Goal: Find specific page/section: Find specific page/section

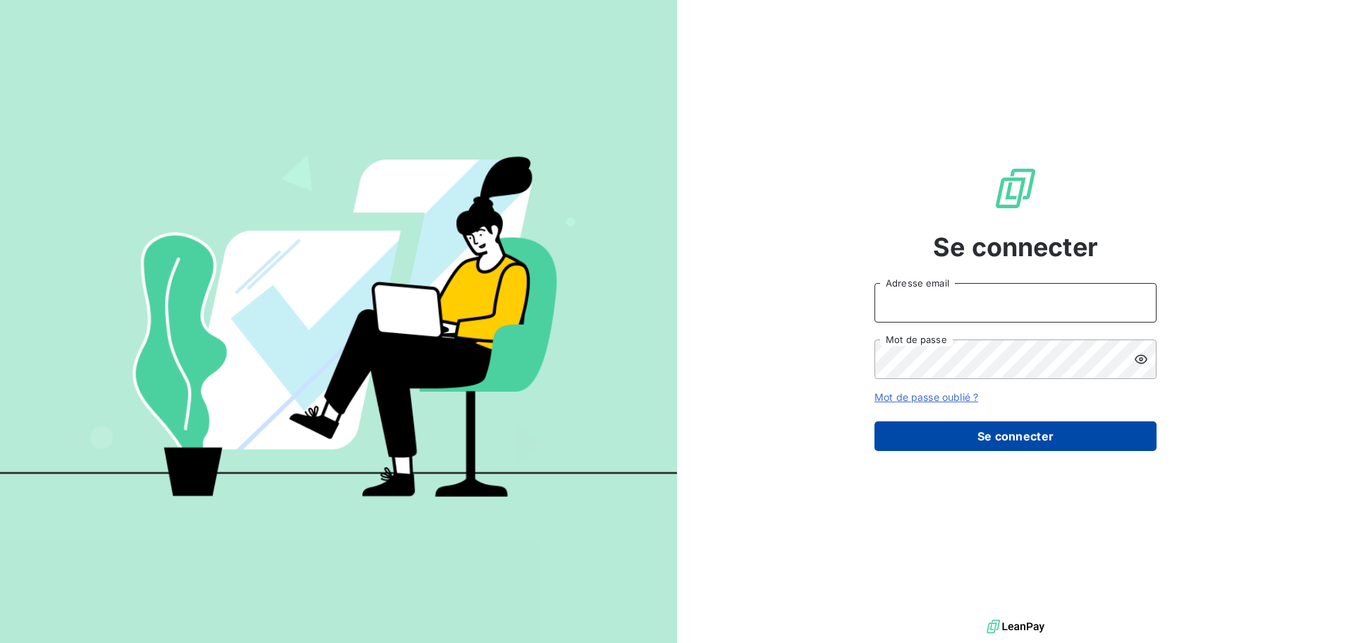
type input "[PERSON_NAME][EMAIL_ADDRESS][DOMAIN_NAME]"
click at [1004, 438] on button "Se connecter" at bounding box center [1016, 436] width 282 height 30
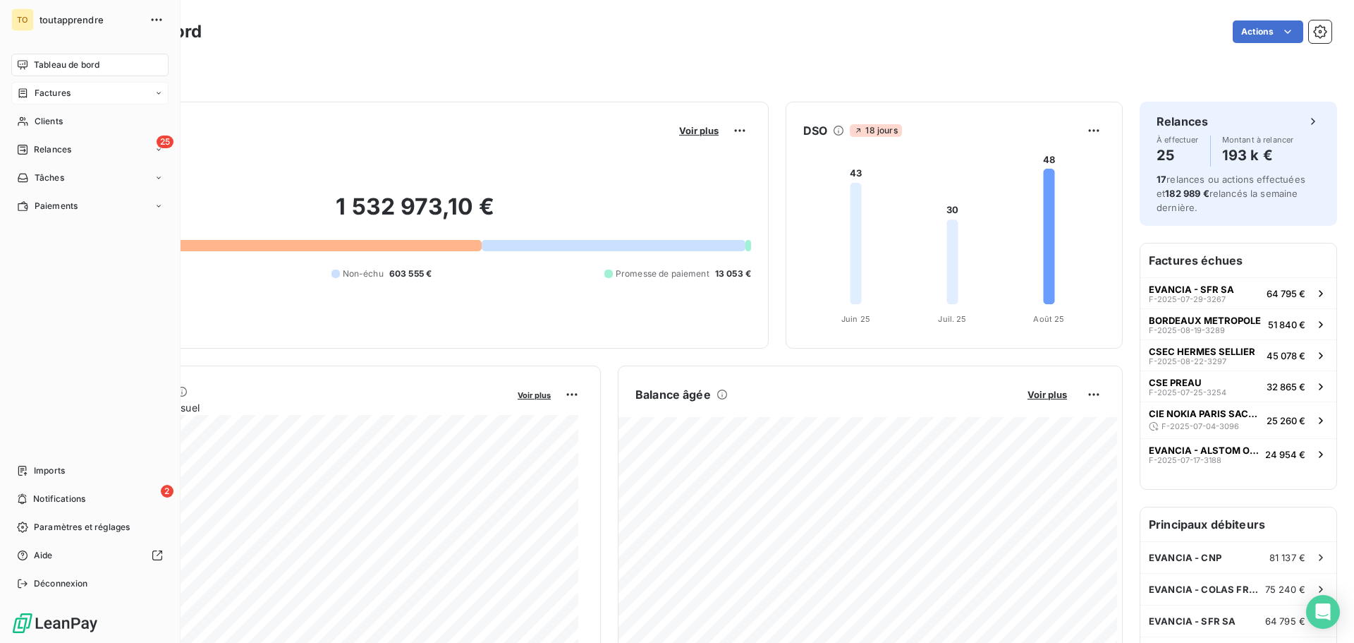
click at [58, 87] on span "Factures" at bounding box center [53, 93] width 36 height 13
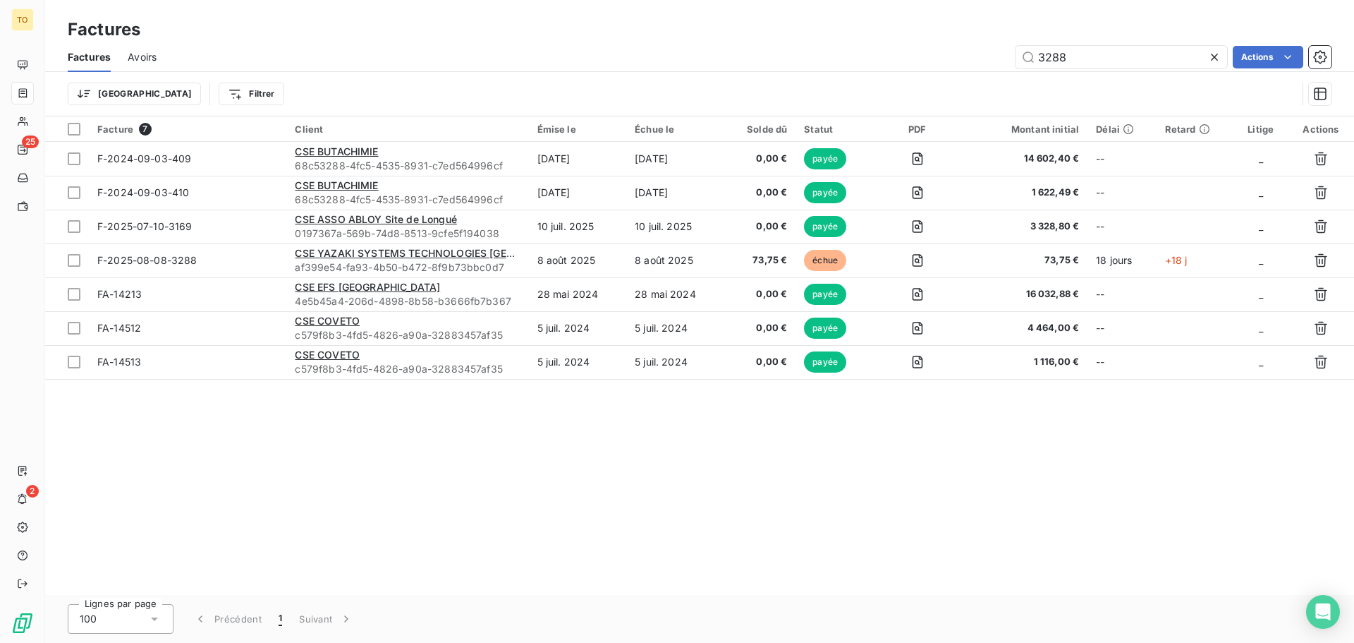
drag, startPoint x: 887, startPoint y: 54, endPoint x: 821, endPoint y: 52, distance: 66.3
click at [832, 54] on div "3288 Actions" at bounding box center [753, 57] width 1158 height 23
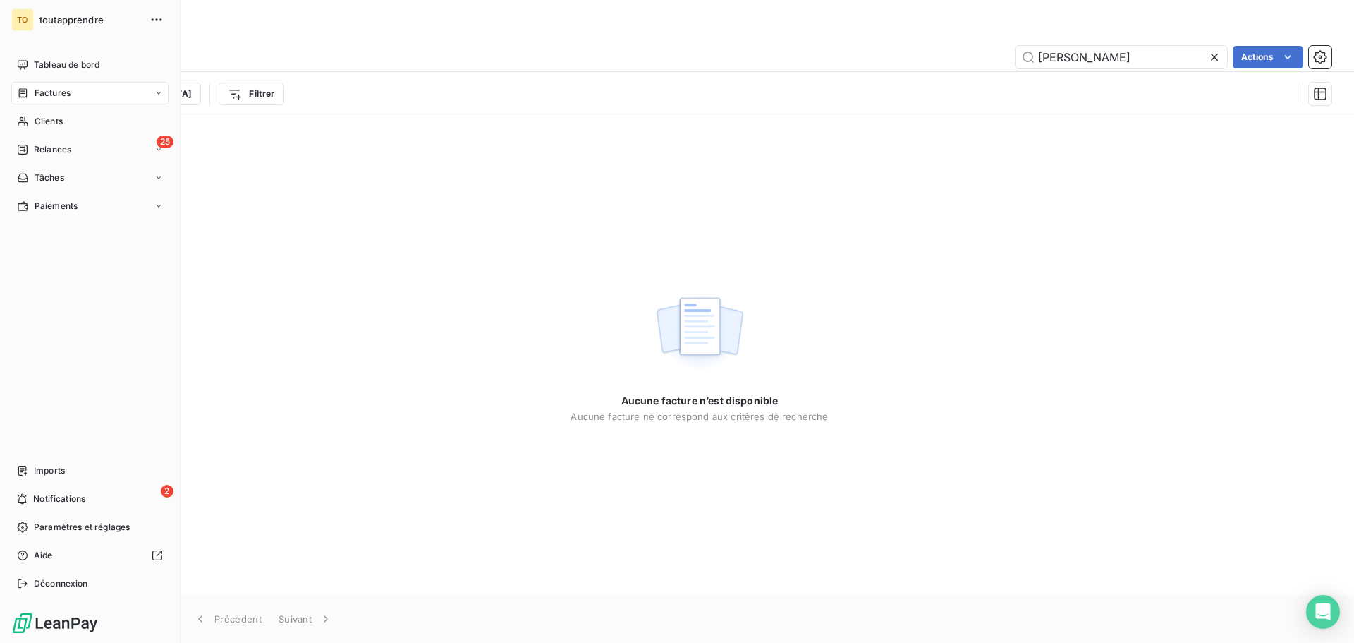
click at [50, 94] on span "Factures" at bounding box center [53, 93] width 36 height 13
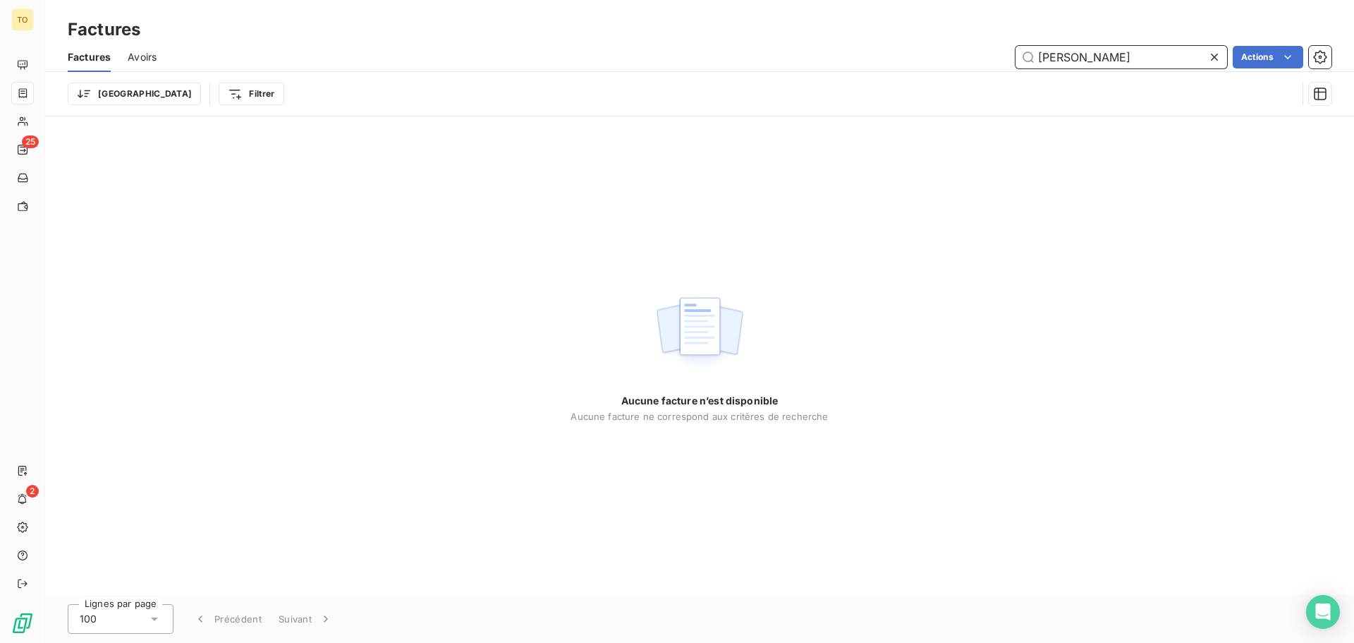
click at [1133, 57] on input "Catherine Narzis" at bounding box center [1122, 57] width 212 height 23
drag, startPoint x: 1039, startPoint y: 57, endPoint x: 899, endPoint y: 58, distance: 140.4
click at [899, 58] on div "Catherine Narzis Actions" at bounding box center [753, 57] width 1158 height 23
paste input "F-2025-05-30-2757"
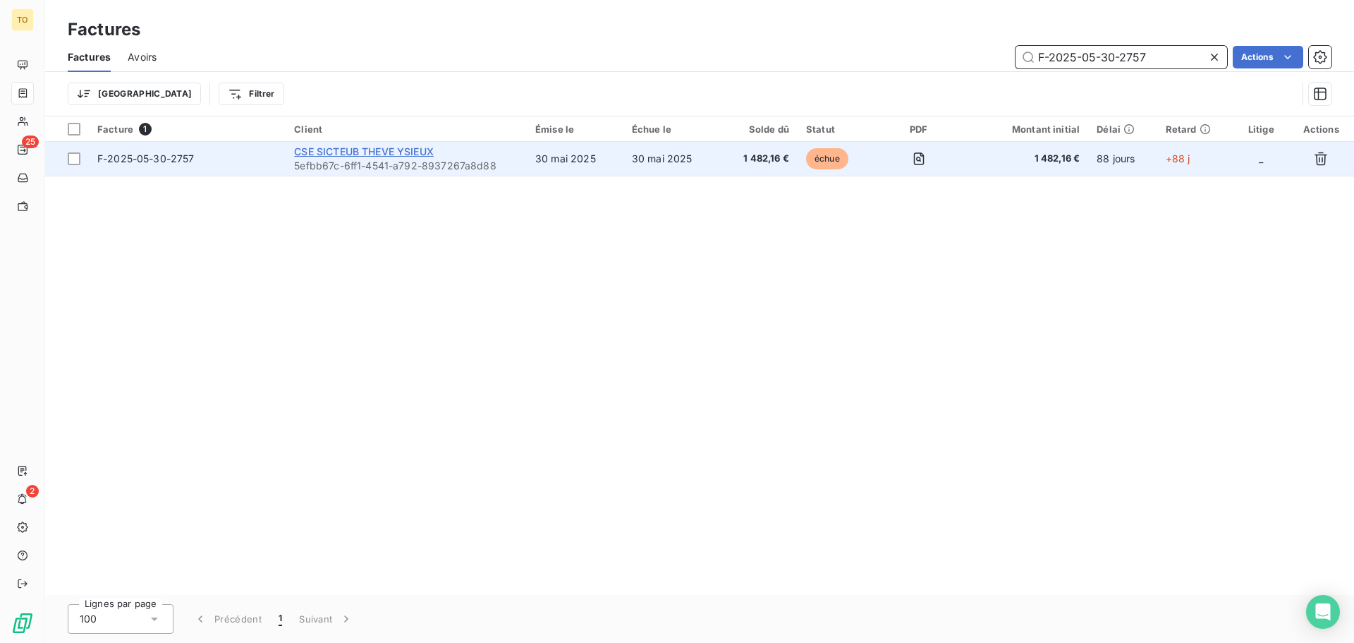
type input "F-2025-05-30-2757"
click at [389, 157] on span "CSE SICTEUB THEVE YSIEUX" at bounding box center [364, 151] width 140 height 12
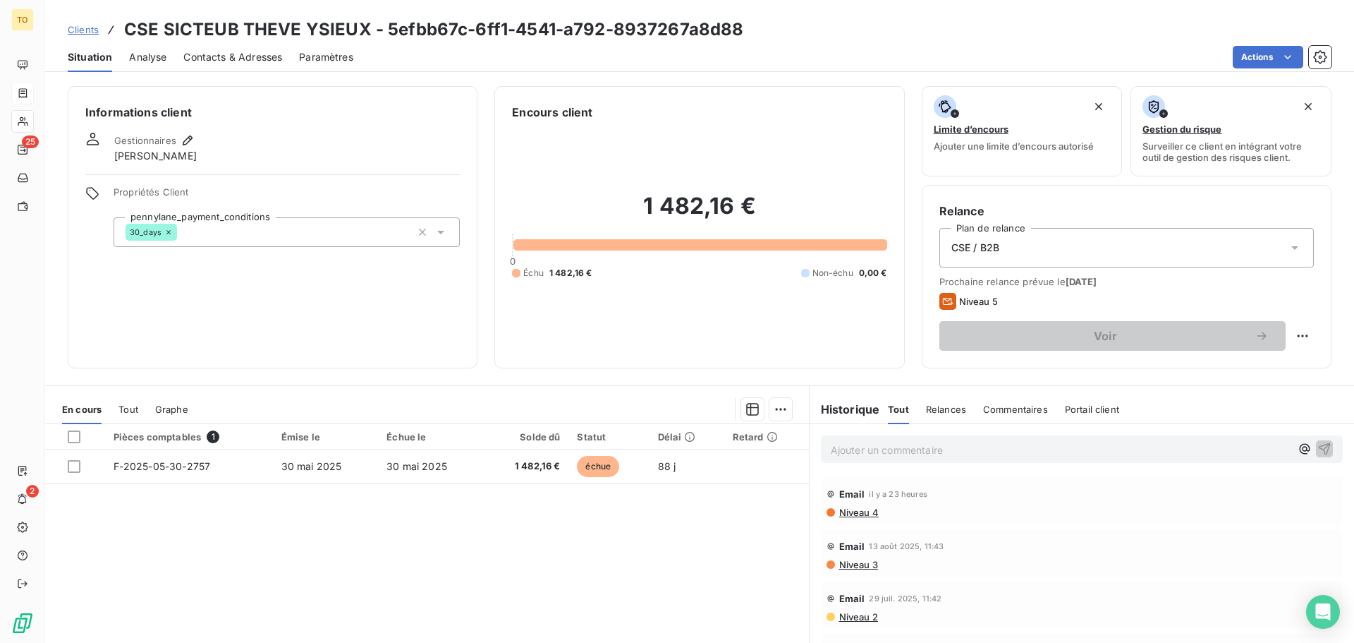
click at [853, 511] on span "Niveau 4" at bounding box center [858, 511] width 41 height 11
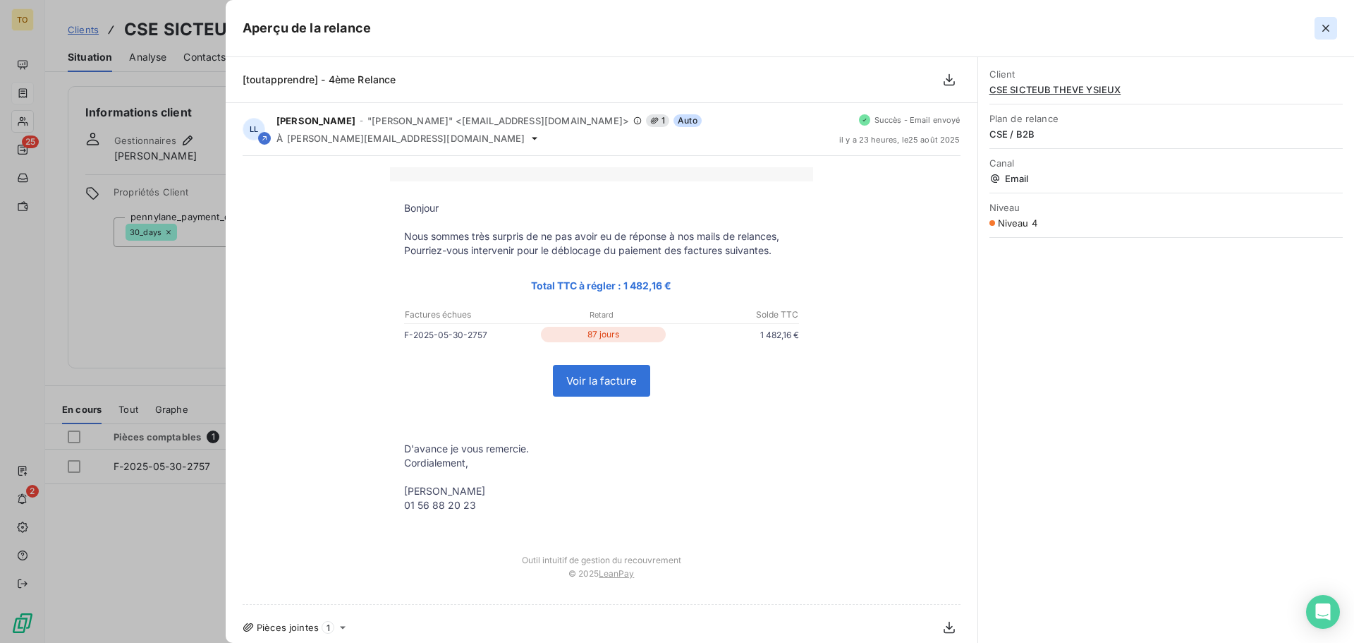
click at [1331, 26] on icon "button" at bounding box center [1326, 28] width 14 height 14
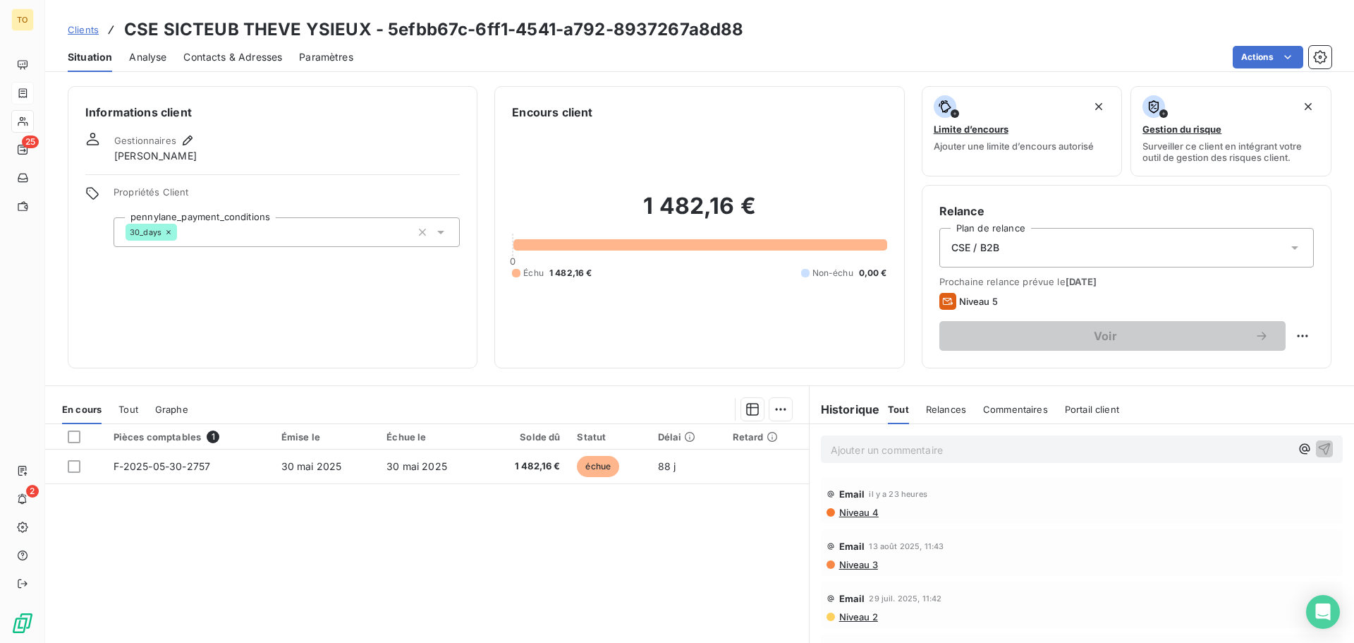
click at [862, 513] on span "Niveau 4" at bounding box center [858, 511] width 41 height 11
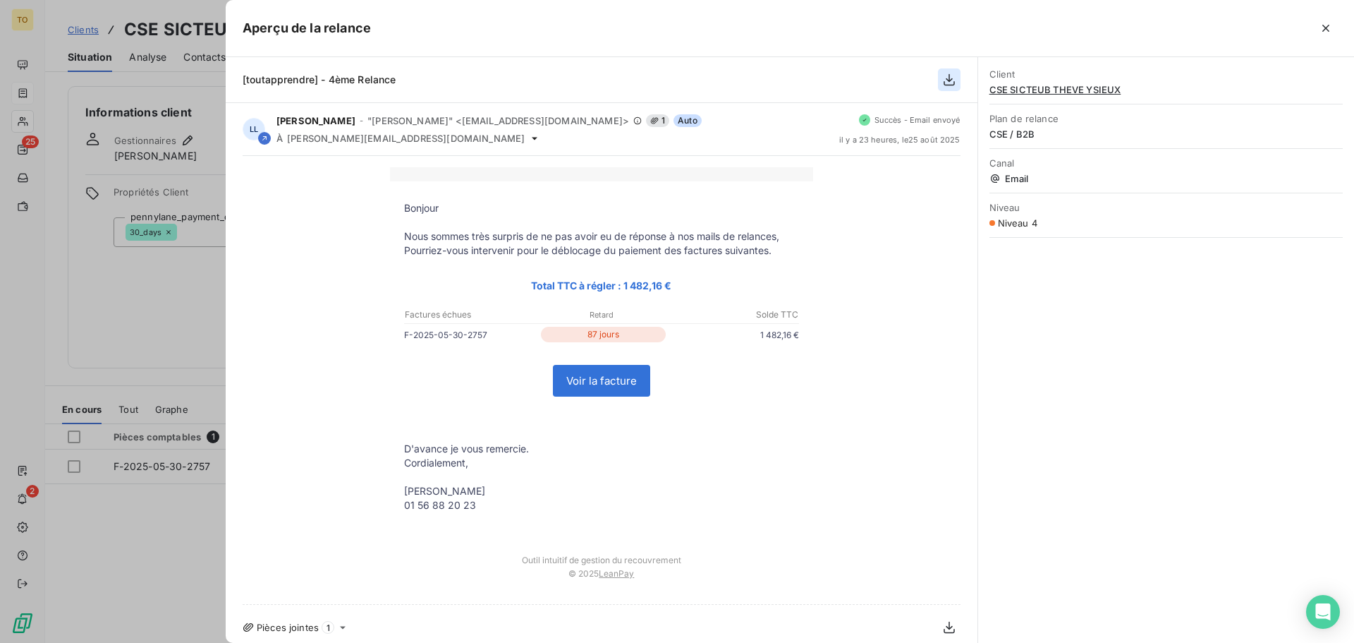
click at [948, 81] on icon "button" at bounding box center [949, 80] width 14 height 14
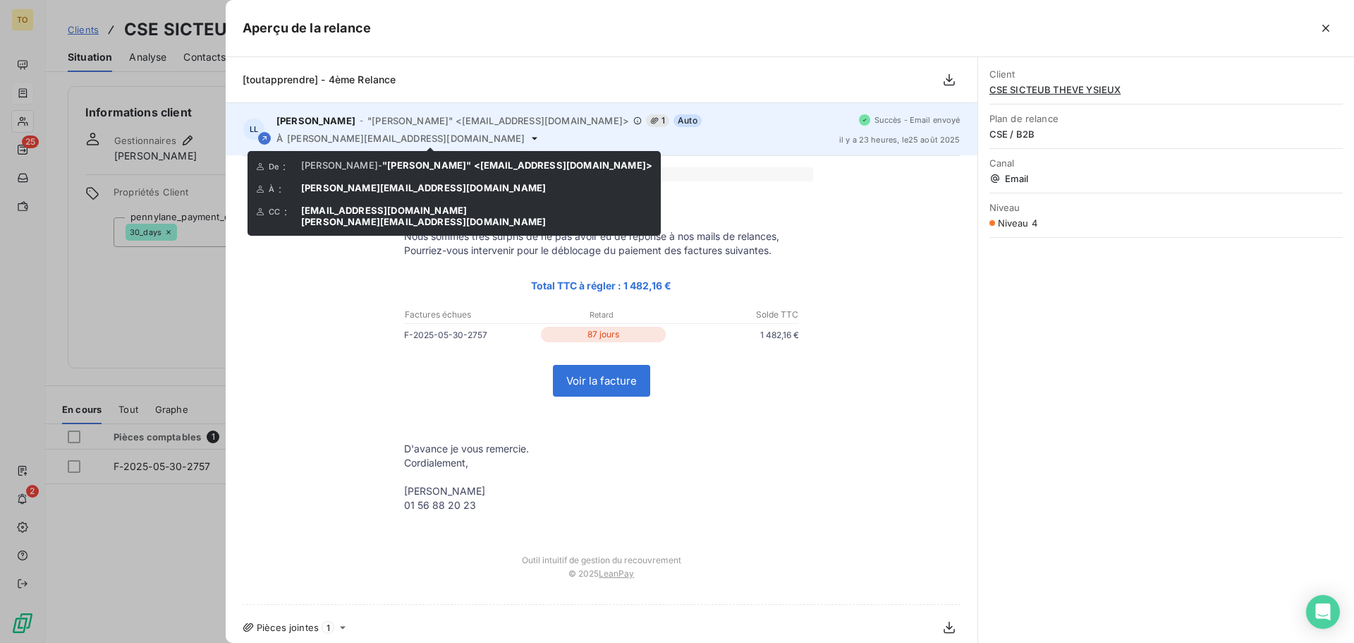
click at [529, 138] on icon at bounding box center [534, 138] width 11 height 11
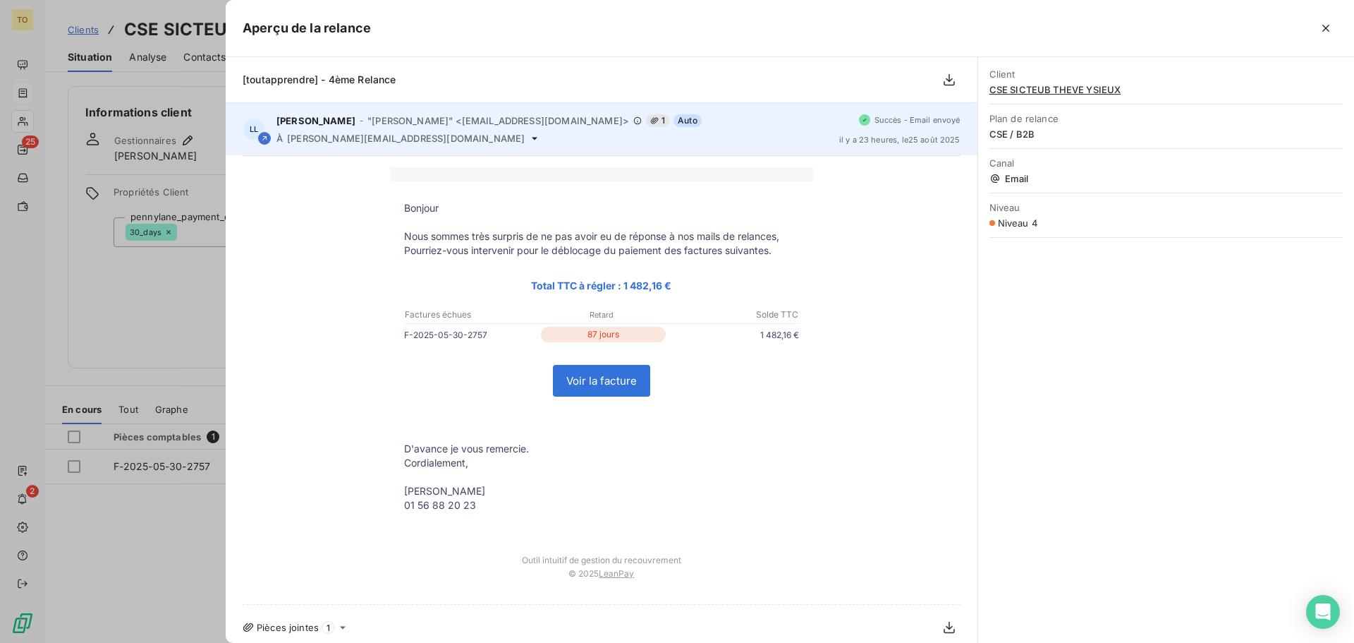
click at [532, 138] on icon at bounding box center [535, 138] width 6 height 3
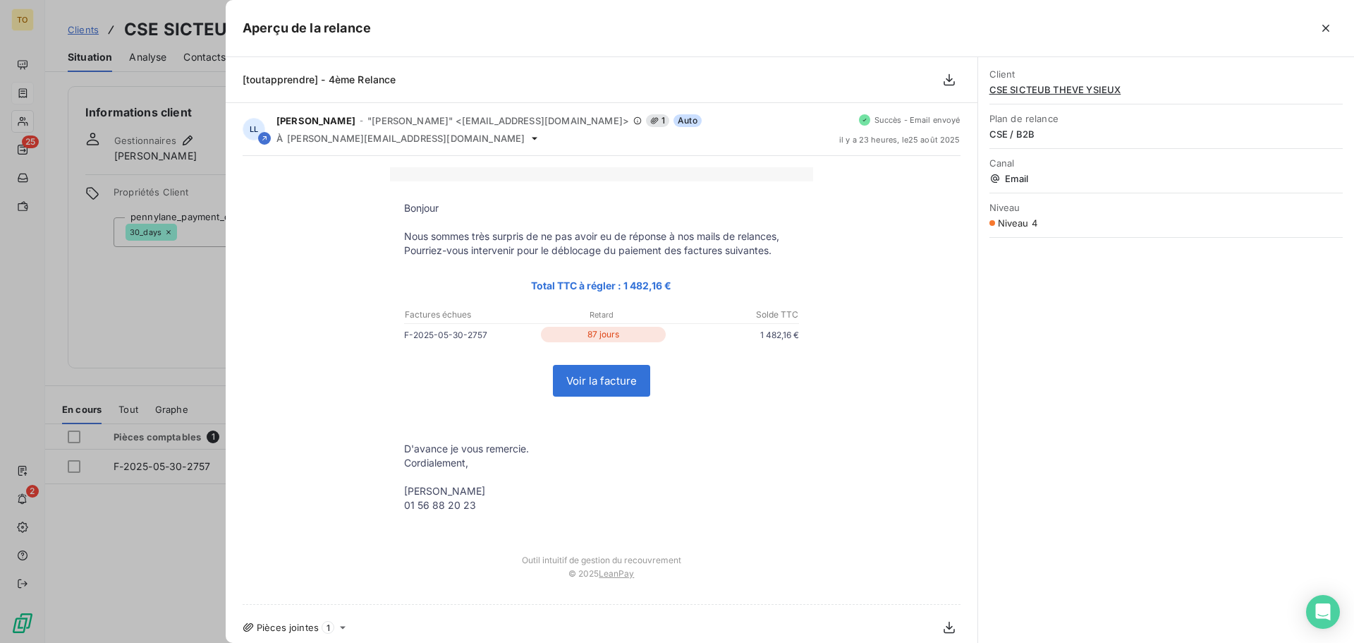
drag, startPoint x: 128, startPoint y: 305, endPoint x: 170, endPoint y: 300, distance: 42.7
click at [127, 305] on div at bounding box center [677, 321] width 1354 height 643
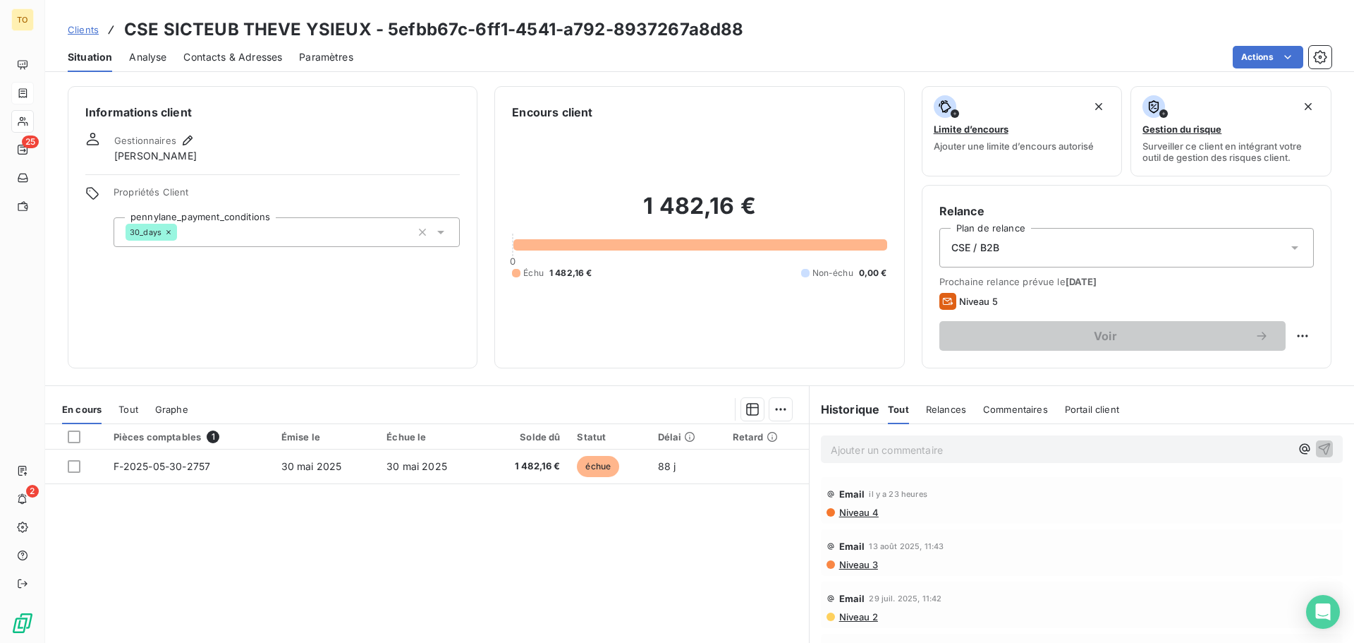
click at [995, 406] on span "Commentaires" at bounding box center [1015, 408] width 65 height 11
click at [974, 458] on div "Ajouter un commentaire ﻿" at bounding box center [1082, 449] width 522 height 28
click at [949, 450] on p "Ajouter un commentaire ﻿" at bounding box center [1061, 450] width 460 height 18
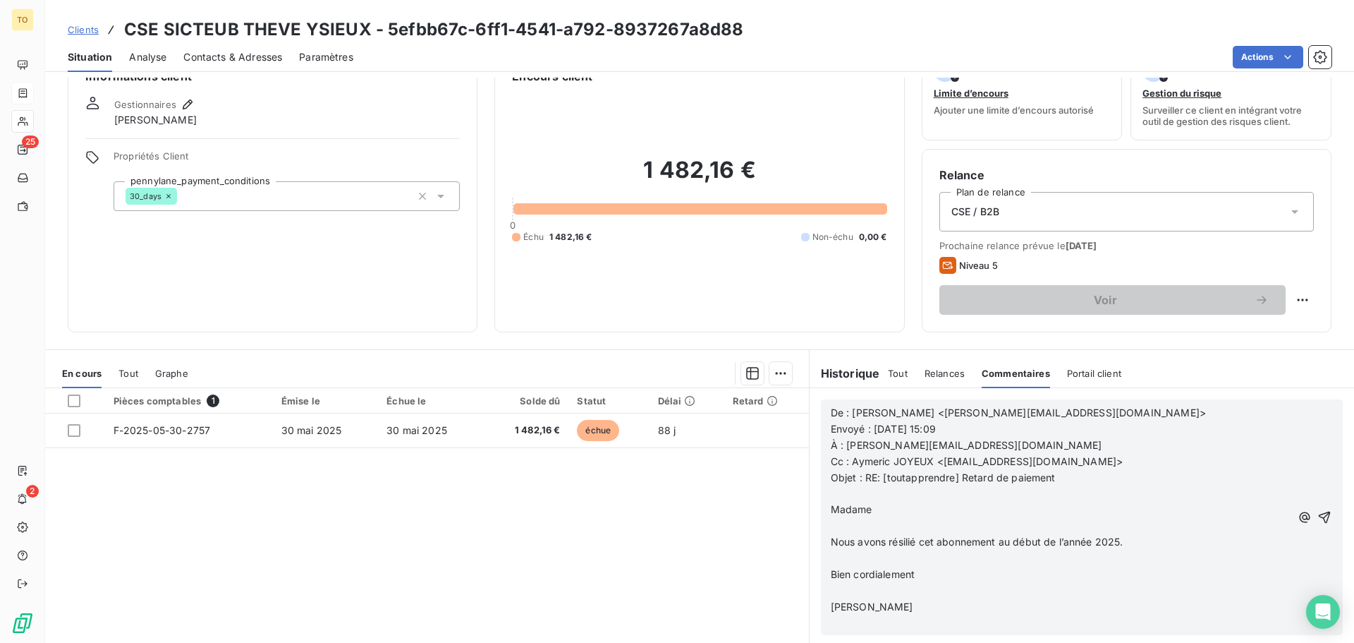
scroll to position [95, 0]
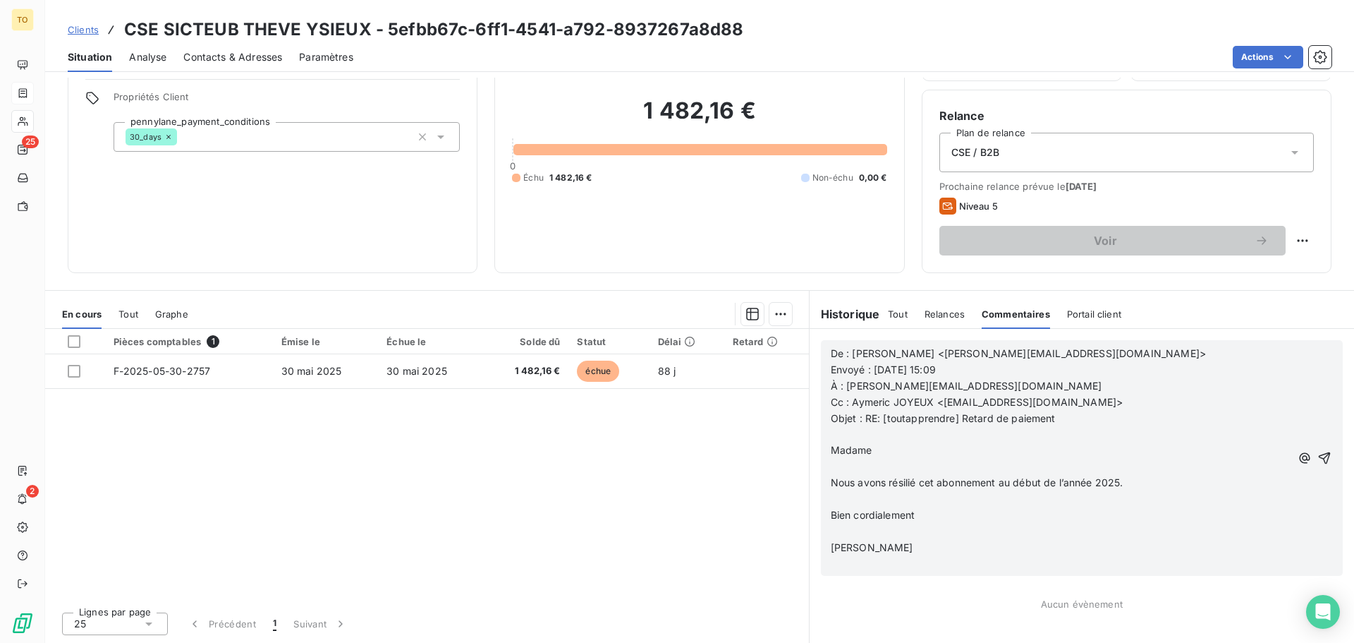
click at [638, 559] on div "Pièces comptables 1 Émise le Échue le Solde dû Statut Délai Retard F-2025-05-30…" at bounding box center [427, 465] width 764 height 272
click at [891, 315] on span "Tout" at bounding box center [898, 313] width 20 height 11
click at [845, 317] on h6 "Historique" at bounding box center [845, 313] width 71 height 17
click at [1005, 316] on span "Commentaires" at bounding box center [1015, 313] width 65 height 11
click at [1319, 456] on icon "button" at bounding box center [1325, 458] width 12 height 12
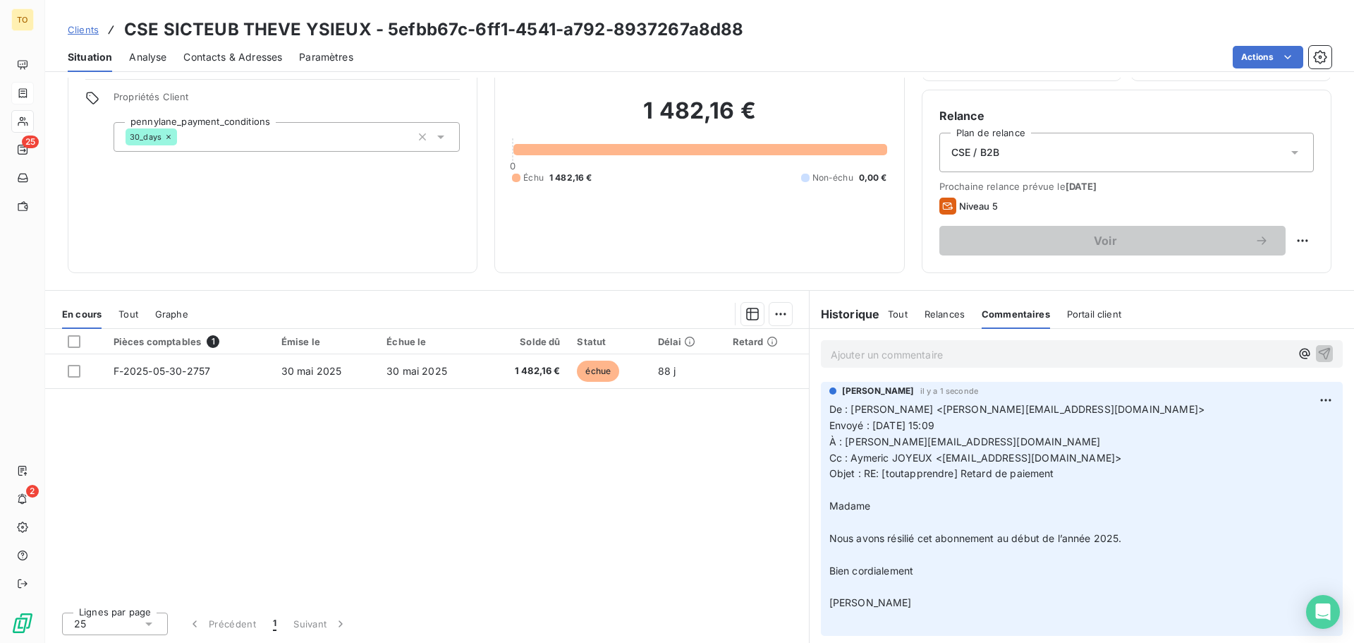
click at [877, 356] on p "Ajouter un commentaire ﻿" at bounding box center [1061, 355] width 460 height 18
click at [956, 357] on p "Ajouter un commentaire ﻿" at bounding box center [1061, 355] width 460 height 18
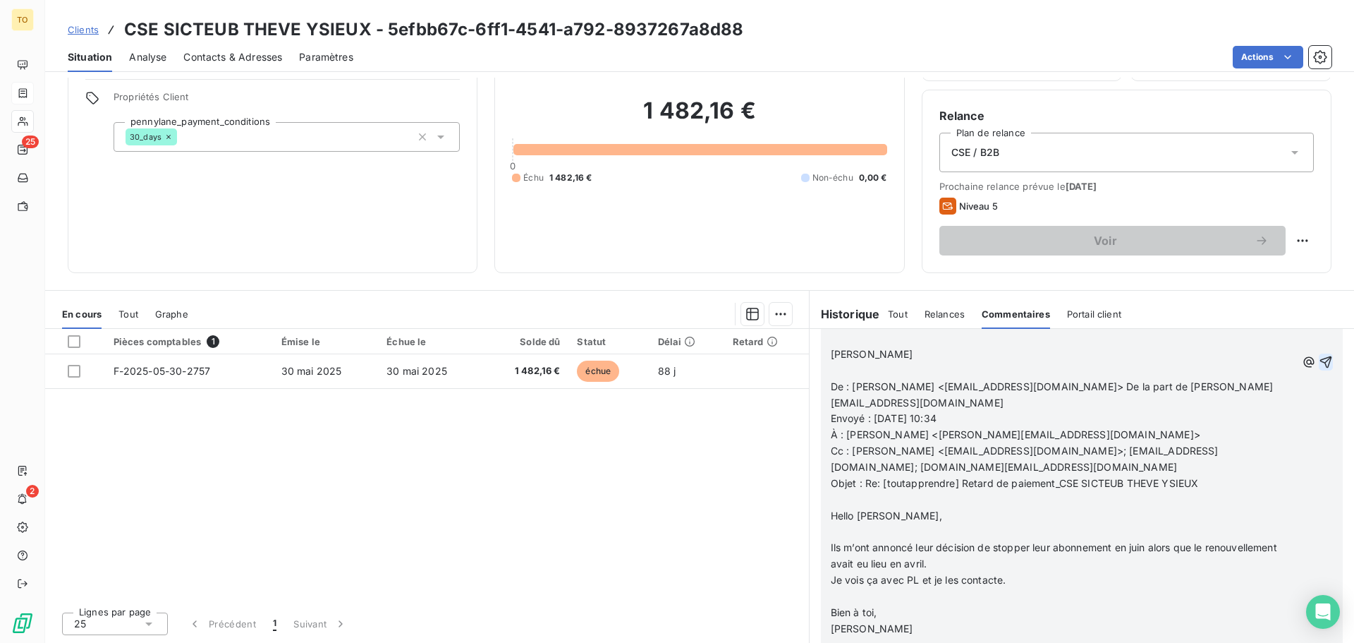
scroll to position [570, 0]
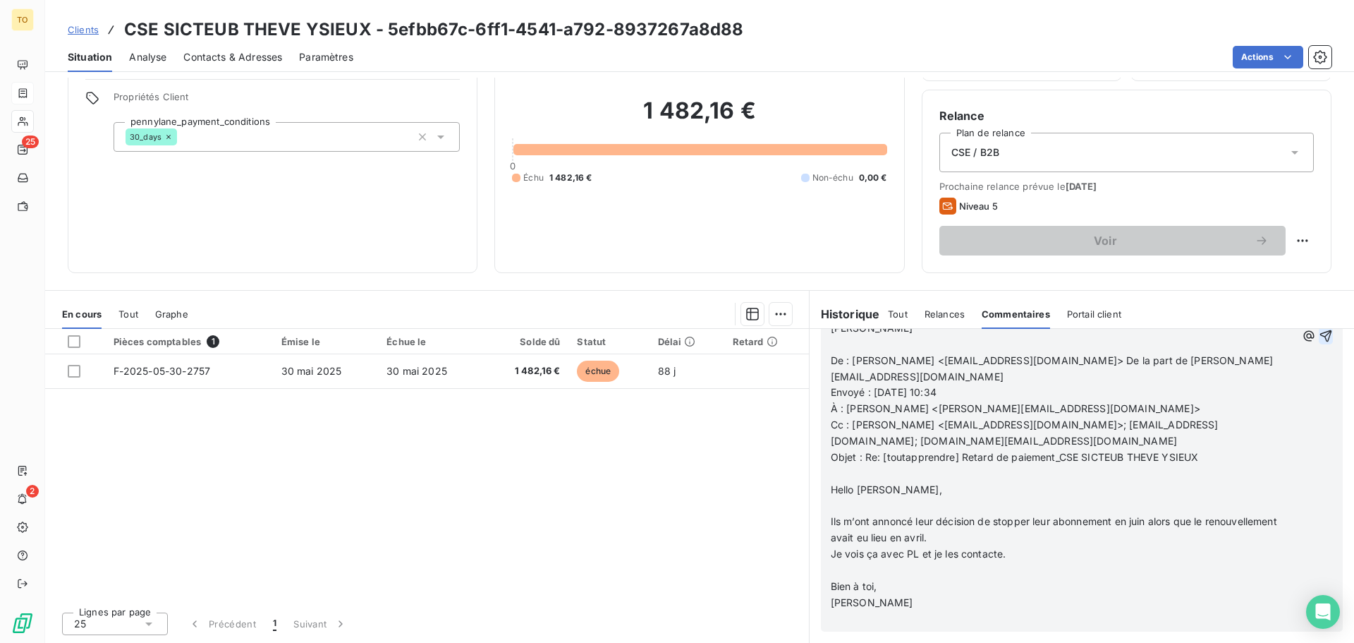
click at [686, 559] on div "Pièces comptables 1 Émise le Échue le Solde dû Statut Délai Retard F-2025-05-30…" at bounding box center [427, 465] width 764 height 272
click at [888, 310] on span "Tout" at bounding box center [898, 313] width 20 height 11
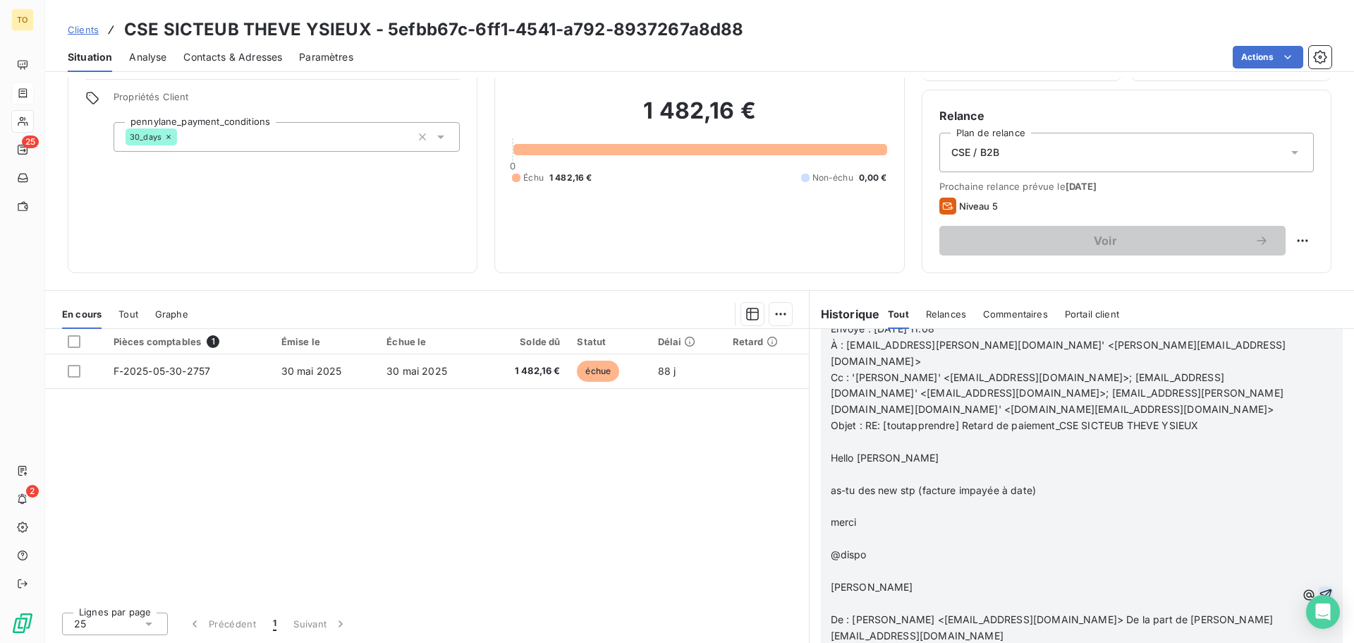
click at [863, 315] on h6 "Historique" at bounding box center [845, 313] width 71 height 17
click at [1019, 315] on span "Commentaires" at bounding box center [1015, 313] width 65 height 11
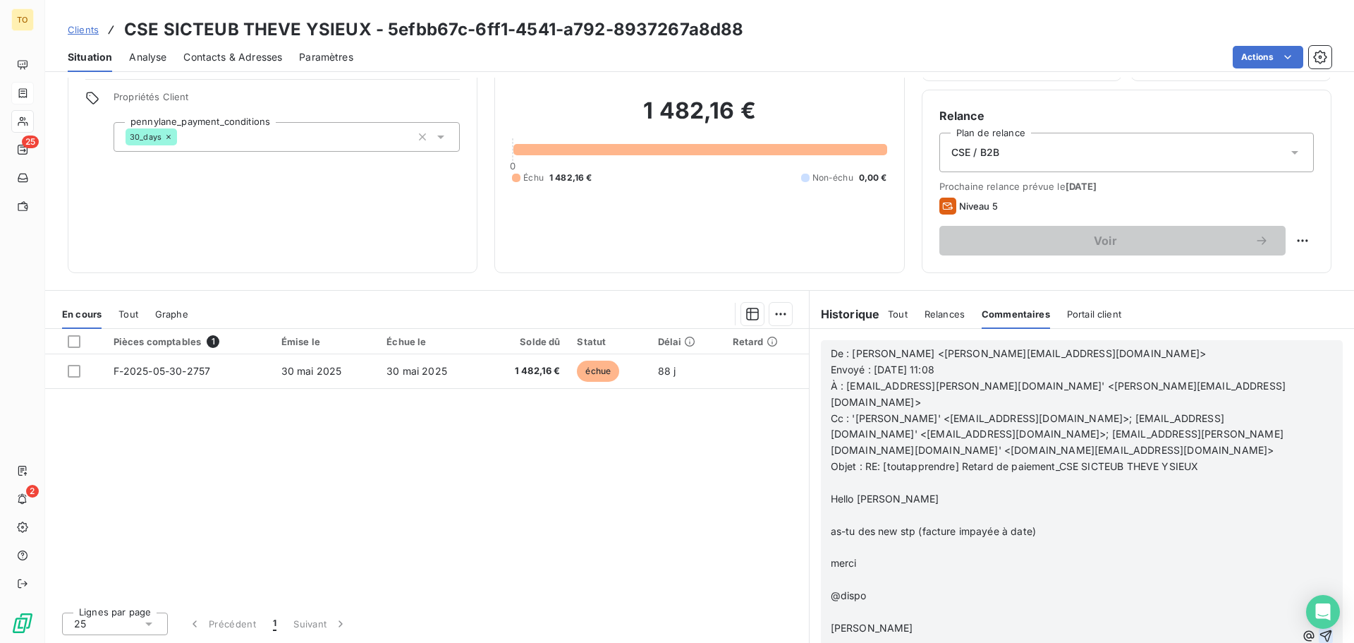
scroll to position [84, 0]
click at [896, 318] on span "Tout" at bounding box center [898, 313] width 20 height 11
drag, startPoint x: 293, startPoint y: 423, endPoint x: 112, endPoint y: 265, distance: 239.9
click at [290, 424] on div "Pièces comptables 1 Émise le Échue le Solde dû Statut Délai Retard F-2025-05-30…" at bounding box center [427, 465] width 764 height 272
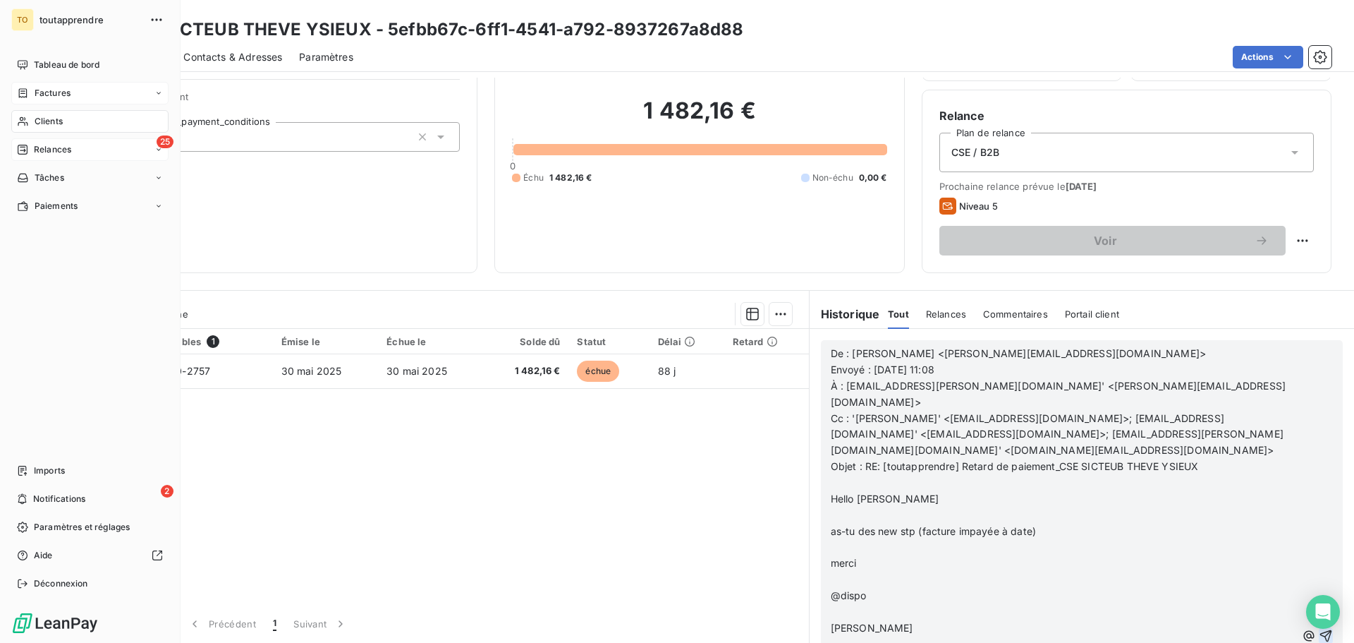
click at [25, 154] on icon at bounding box center [23, 150] width 10 height 10
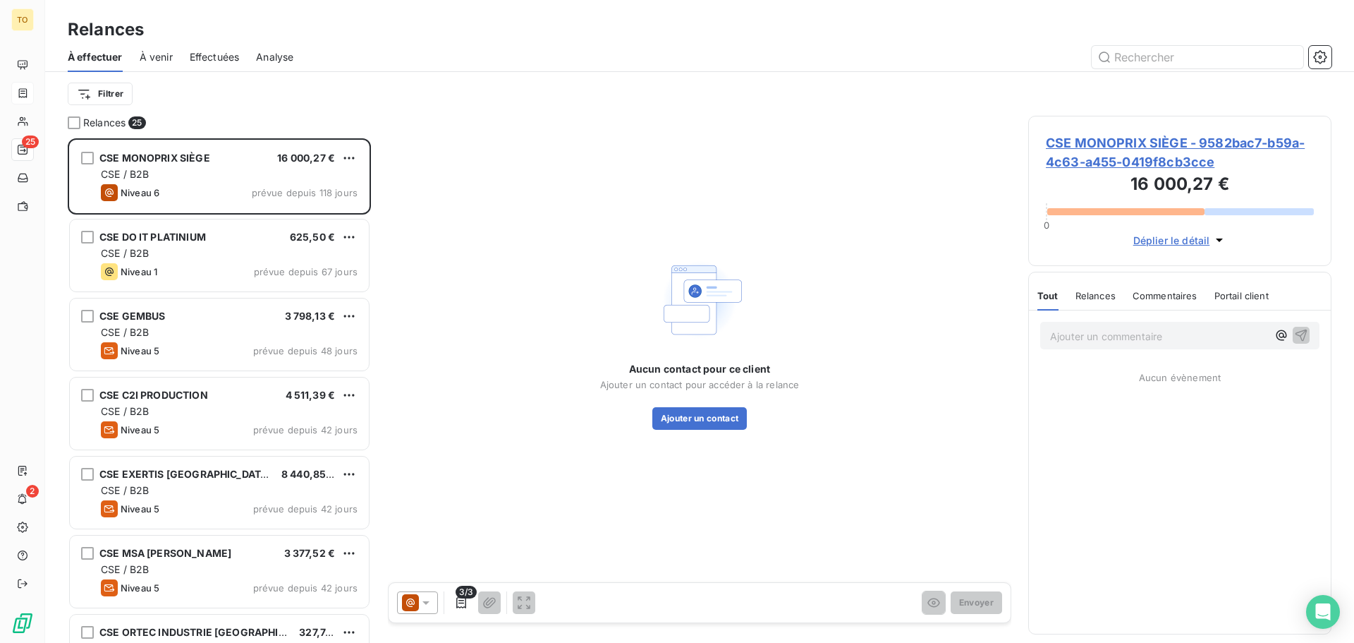
scroll to position [494, 293]
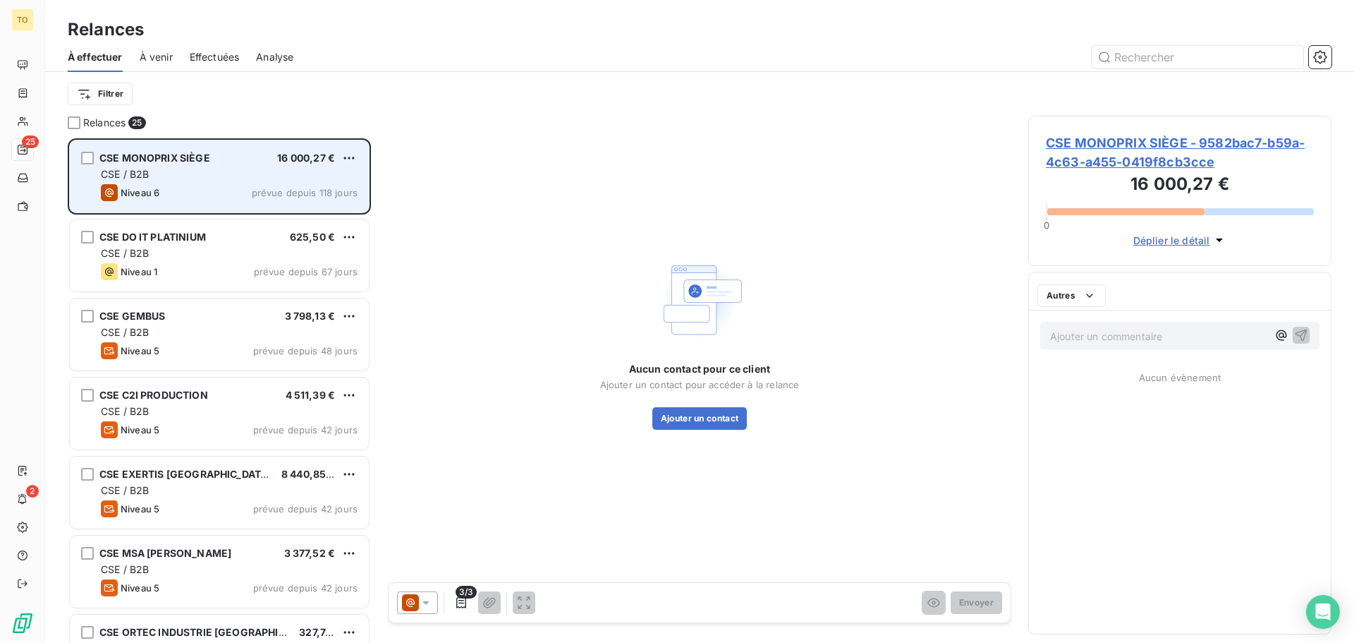
scroll to position [494, 293]
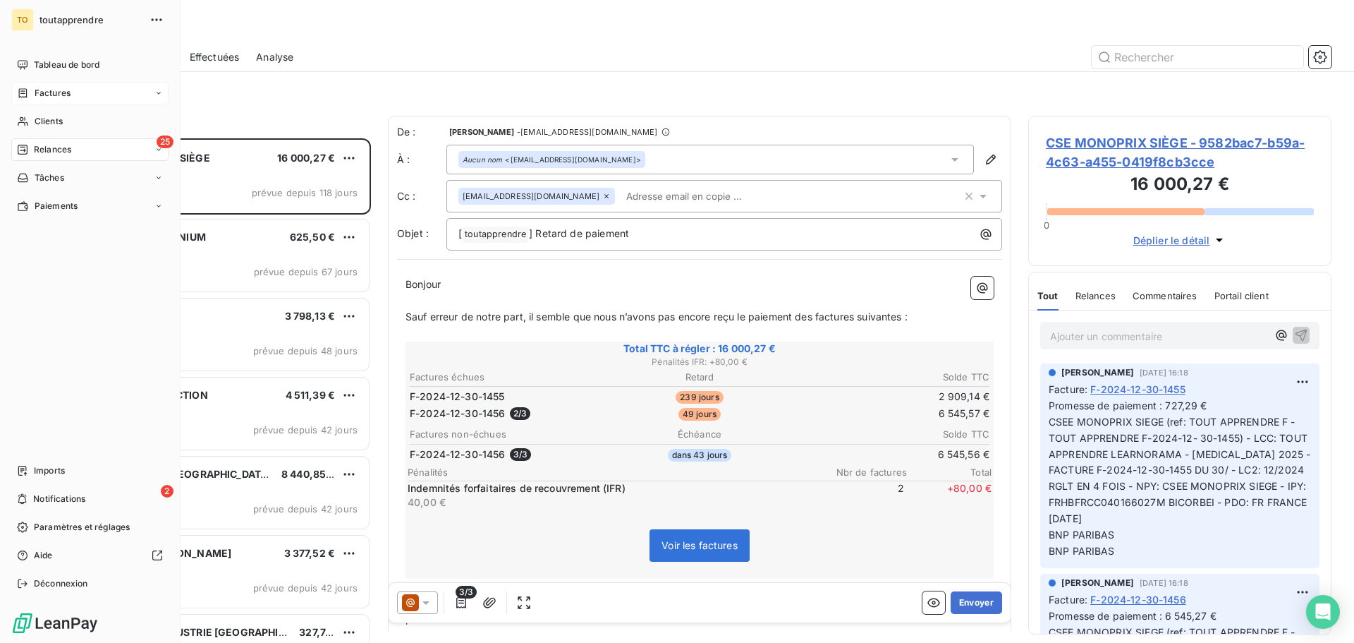
click at [51, 87] on span "Factures" at bounding box center [53, 93] width 36 height 13
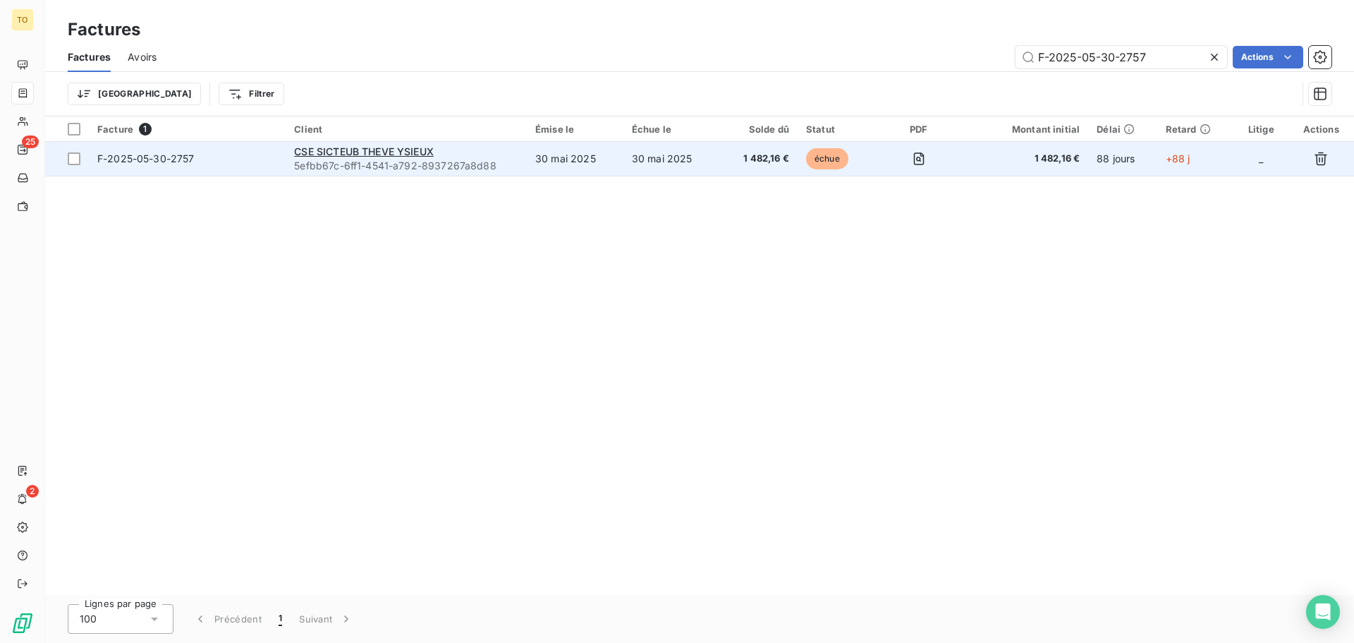
click at [397, 160] on span "5efbb67c-6ff1-4541-a792-8937267a8d88" at bounding box center [406, 166] width 224 height 14
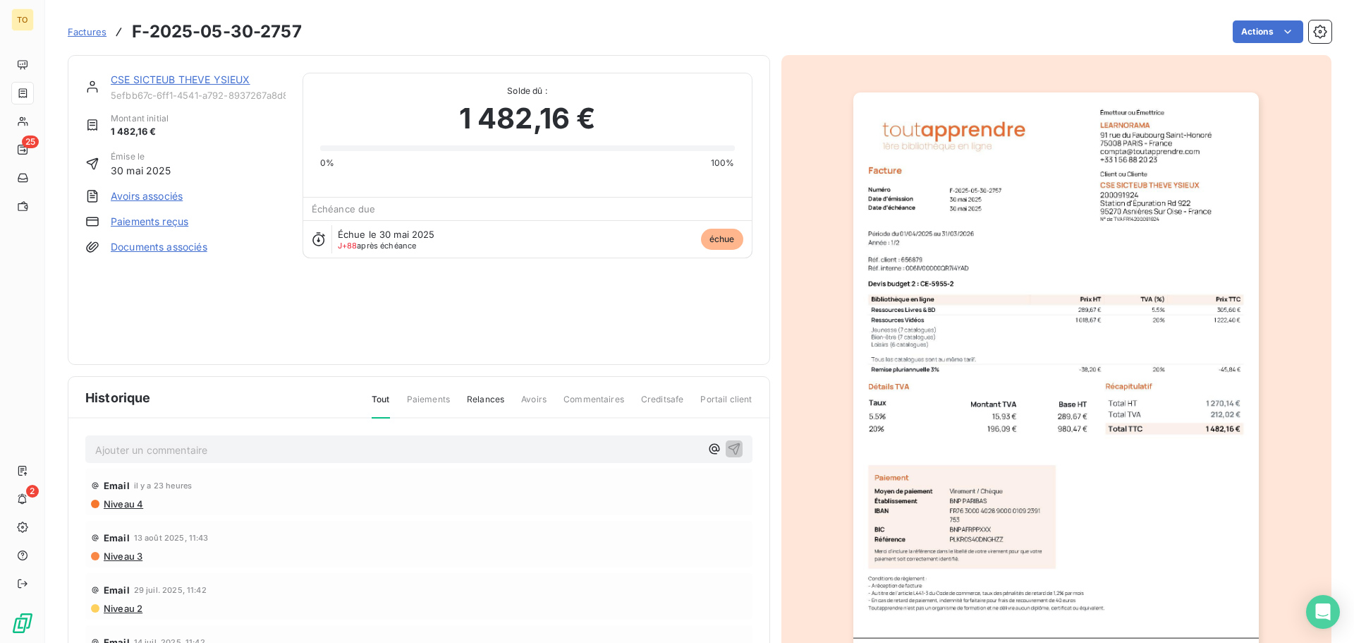
click at [602, 399] on span "Commentaires" at bounding box center [594, 405] width 61 height 24
click at [593, 399] on span "Commentaires" at bounding box center [594, 405] width 61 height 24
click at [588, 399] on span "Commentaires" at bounding box center [594, 405] width 61 height 24
click at [125, 506] on span "Niveau 4" at bounding box center [122, 503] width 41 height 11
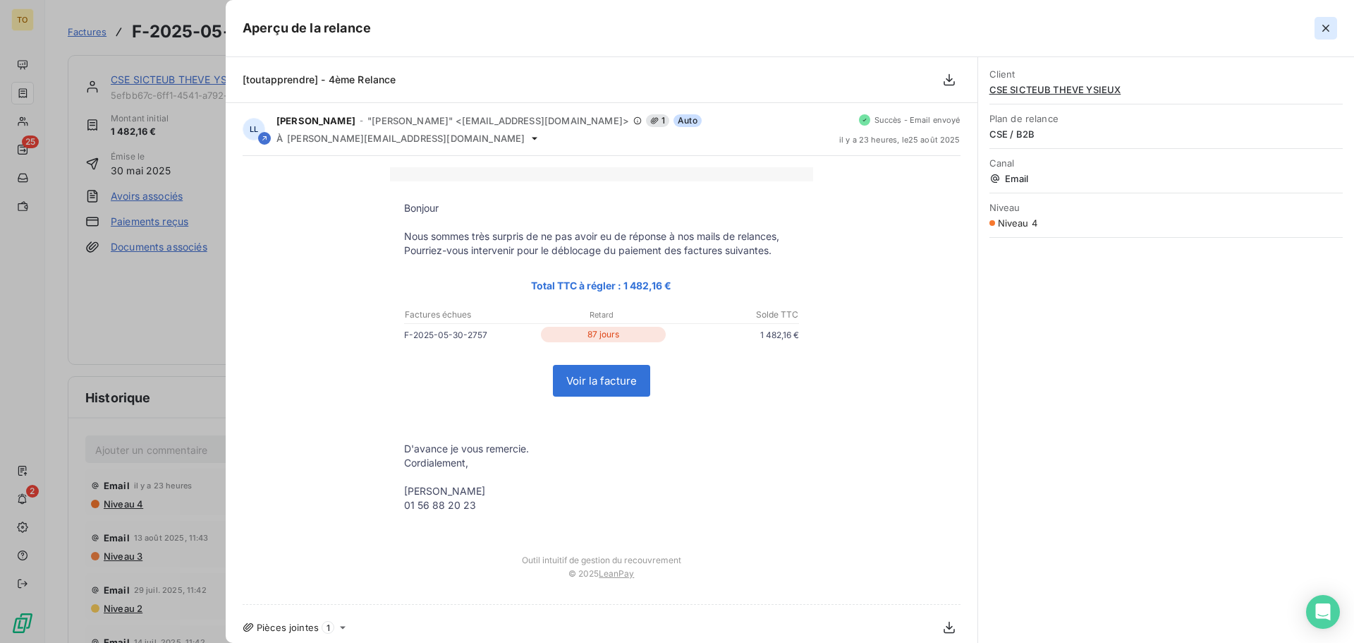
click at [1332, 30] on icon "button" at bounding box center [1326, 28] width 14 height 14
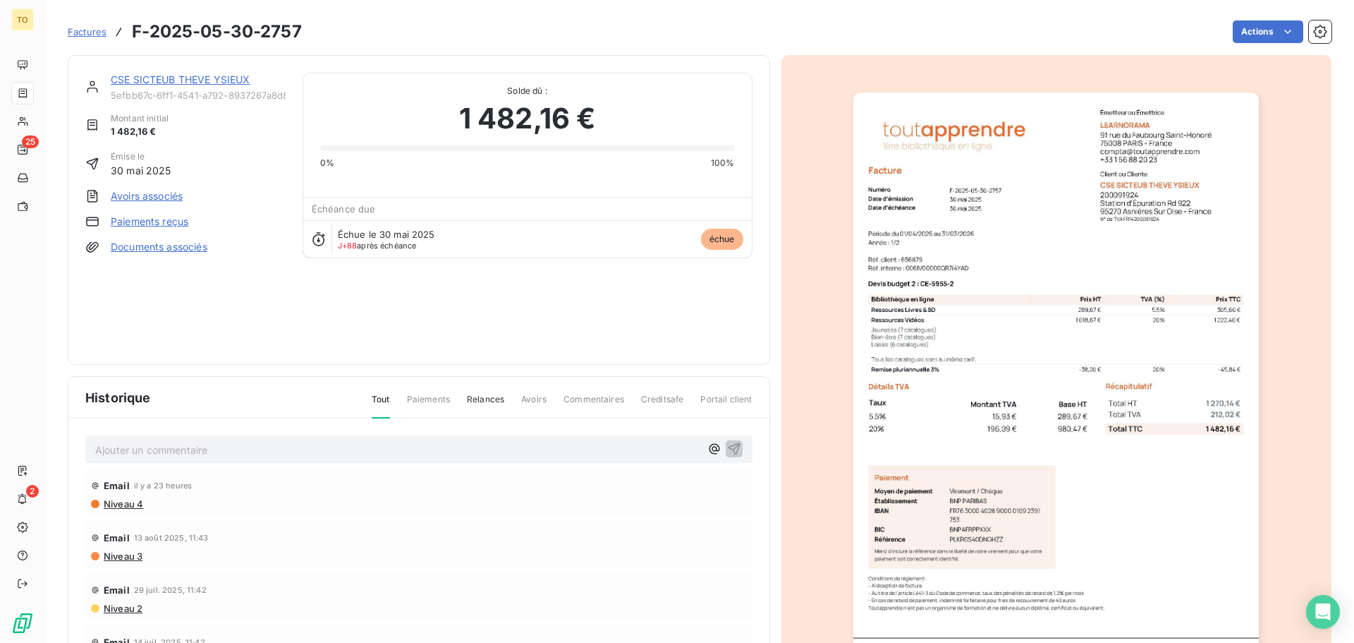
click at [599, 399] on span "Commentaires" at bounding box center [594, 405] width 61 height 24
click at [601, 399] on span "Commentaires" at bounding box center [594, 405] width 61 height 24
click at [174, 325] on div "CSE SICTEUB THEVE YSIEUX 5efbb67c-6ff1-4541-a792-8937267a8d88 Montant initial 1…" at bounding box center [185, 210] width 200 height 274
click at [197, 83] on link "CSE SICTEUB THEVE YSIEUX" at bounding box center [181, 79] width 140 height 12
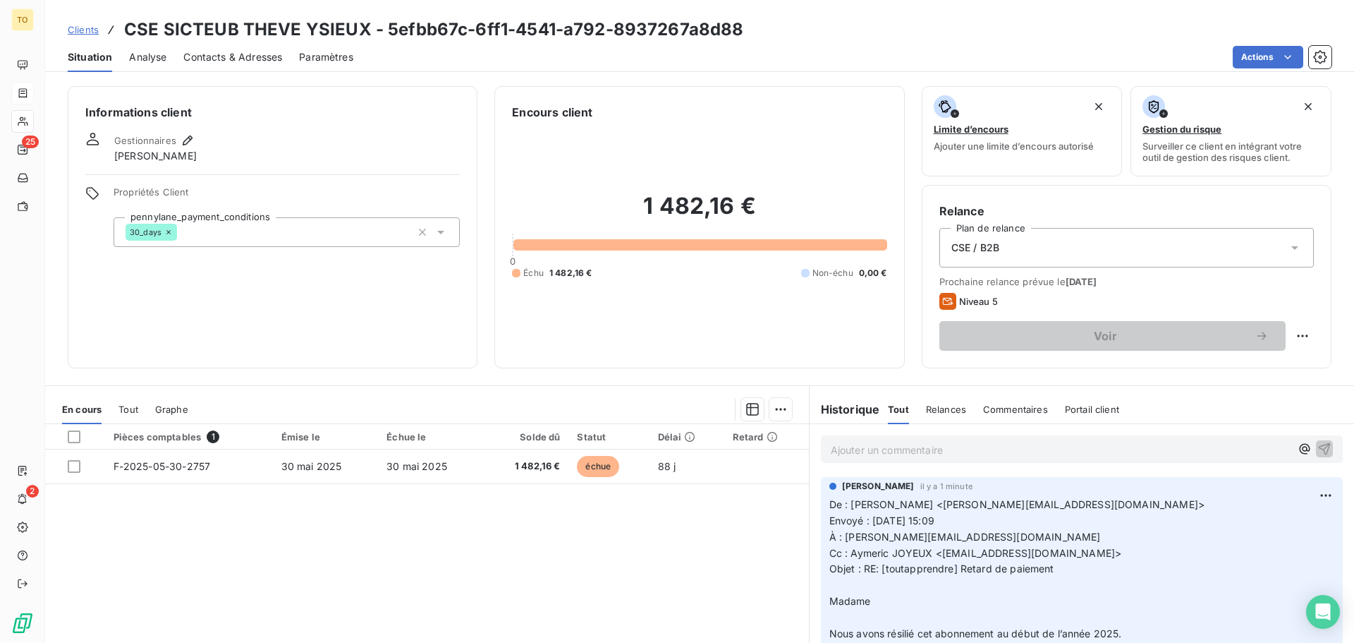
click at [911, 444] on p "Ajouter un commentaire ﻿" at bounding box center [1061, 450] width 460 height 18
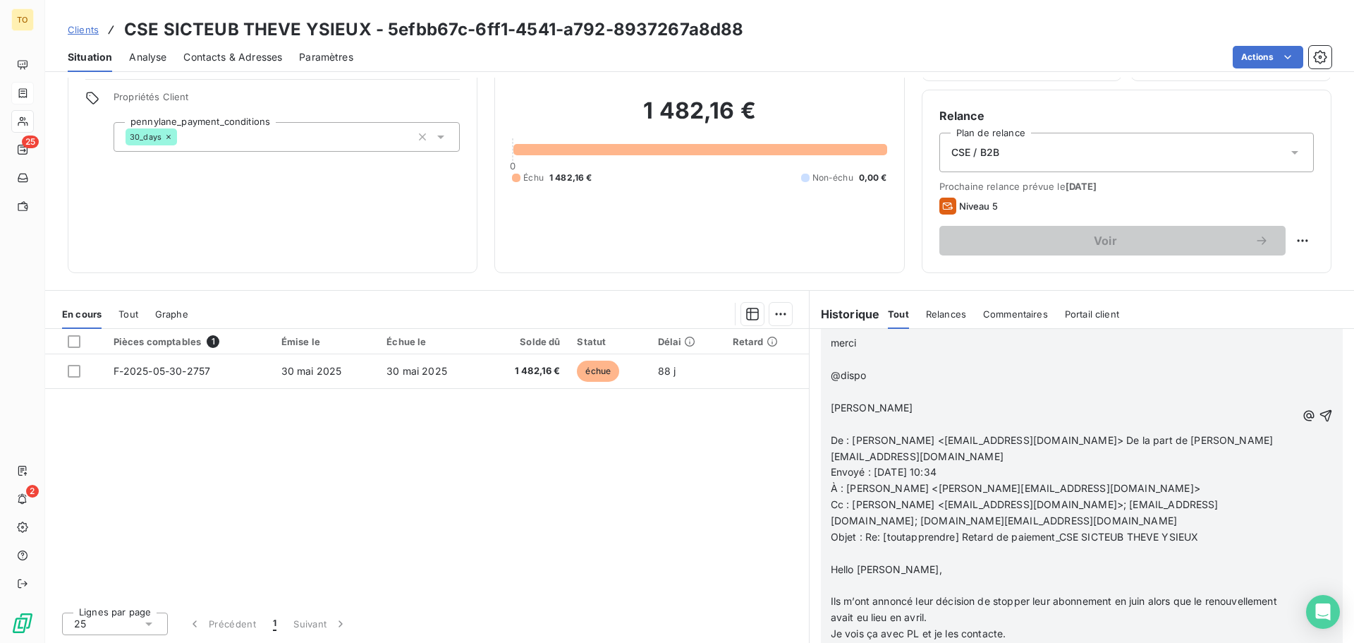
scroll to position [769, 0]
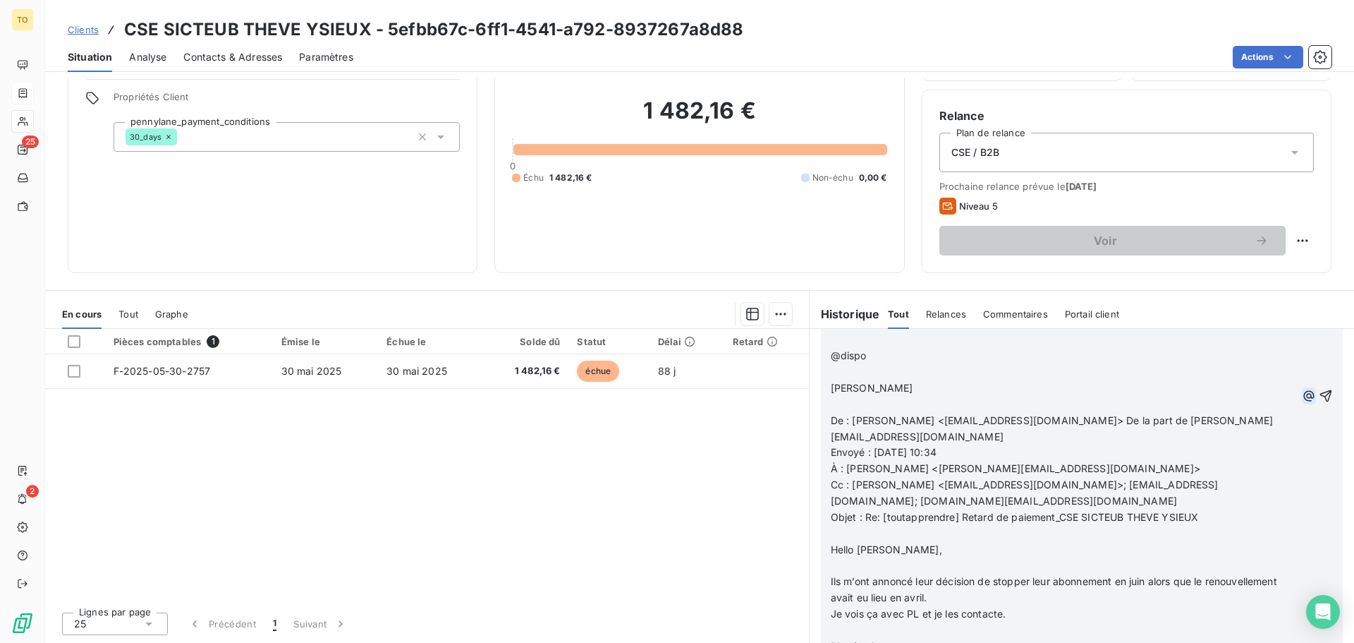
click at [1314, 396] on icon "button" at bounding box center [1308, 396] width 11 height 11
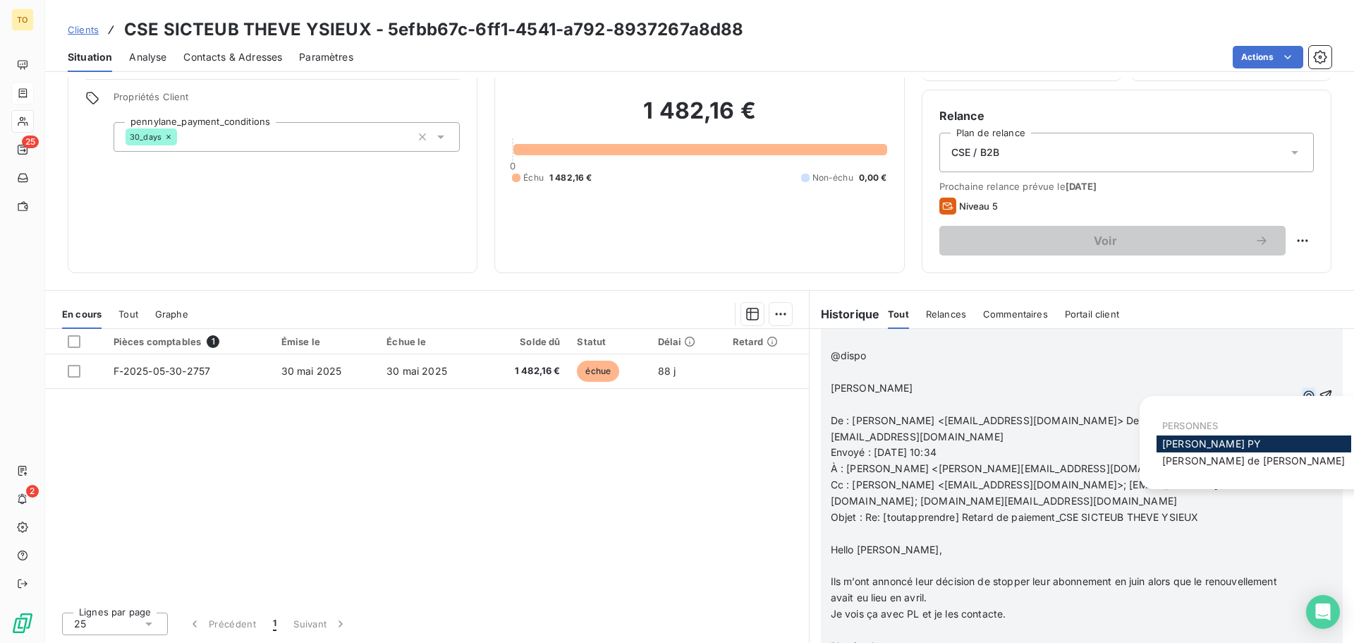
click at [1314, 396] on icon "button" at bounding box center [1308, 396] width 11 height 11
click at [1158, 380] on p "Laurence" at bounding box center [1064, 388] width 466 height 16
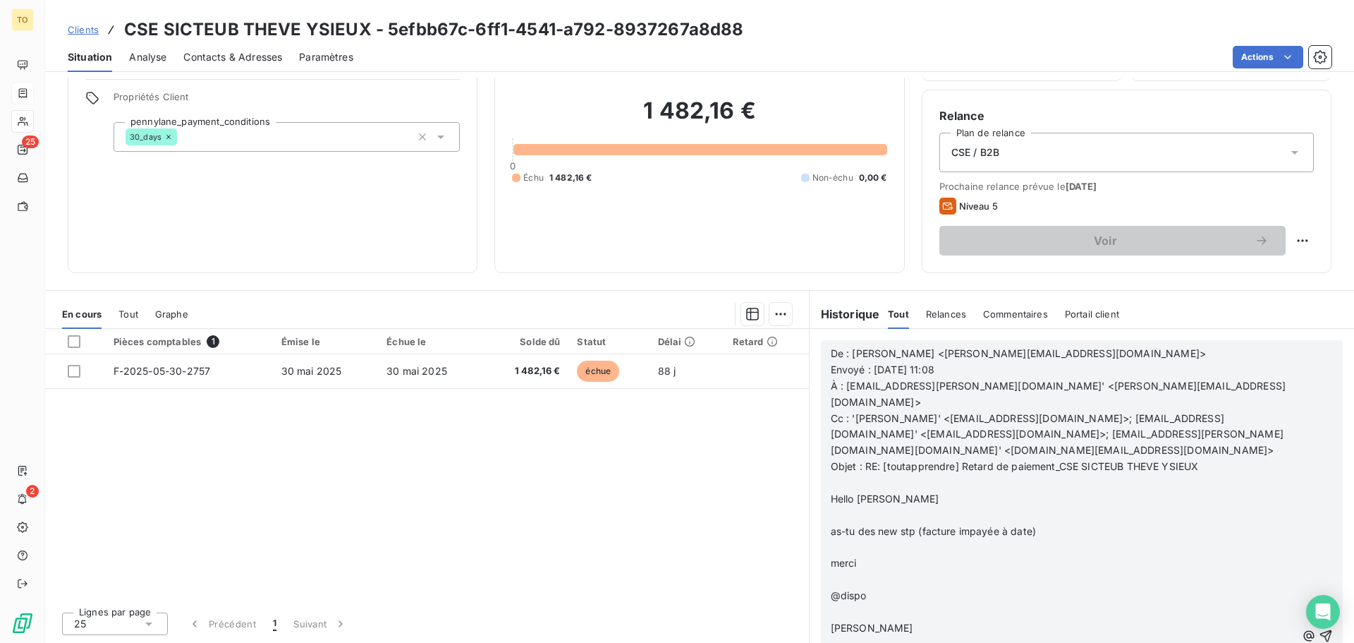
scroll to position [205, 0]
drag, startPoint x: 534, startPoint y: 479, endPoint x: 514, endPoint y: 513, distance: 39.2
click at [531, 482] on div "Pièces comptables 1 Émise le Échue le Solde dû Statut Délai Retard F-2025-05-30…" at bounding box center [427, 465] width 764 height 272
